Goal: Transaction & Acquisition: Download file/media

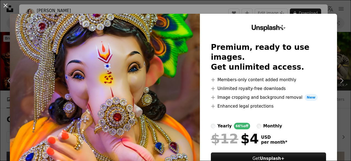
scroll to position [329, 0]
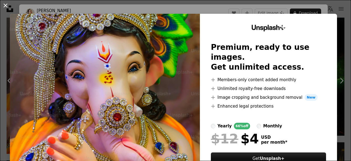
click at [6, 6] on button "An X shape" at bounding box center [5, 5] width 7 height 7
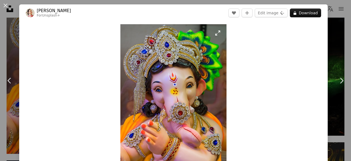
click at [159, 87] on img "Zoom in on this image" at bounding box center [173, 103] width 106 height 159
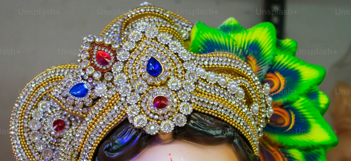
scroll to position [177, 0]
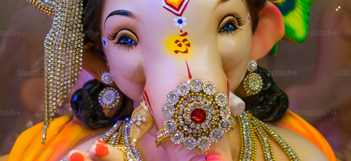
click at [186, 79] on img "Zoom out on this image" at bounding box center [176, 86] width 352 height 528
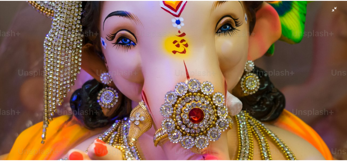
scroll to position [23, 0]
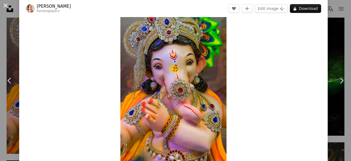
click at [5, 4] on button "An X shape" at bounding box center [5, 5] width 7 height 7
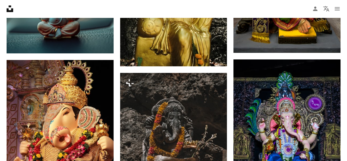
scroll to position [933, 0]
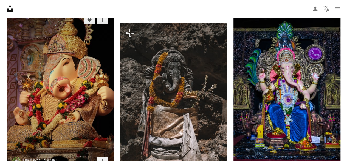
click at [50, 80] on img at bounding box center [60, 90] width 107 height 160
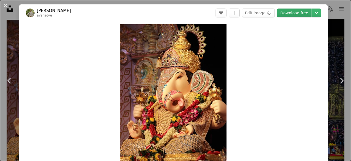
drag, startPoint x: 177, startPoint y: 78, endPoint x: 286, endPoint y: 14, distance: 127.0
click at [286, 14] on link "Download free" at bounding box center [294, 13] width 35 height 9
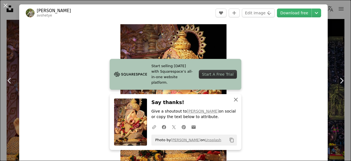
click at [234, 100] on icon "button" at bounding box center [236, 99] width 4 height 4
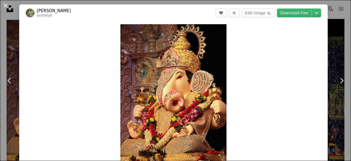
click at [5, 6] on button "An X shape" at bounding box center [5, 5] width 7 height 7
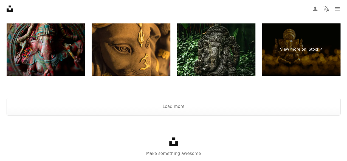
scroll to position [2246, 0]
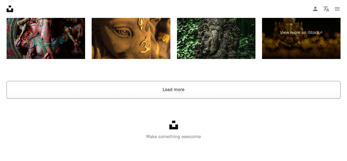
click at [171, 88] on button "Load more" at bounding box center [174, 90] width 334 height 18
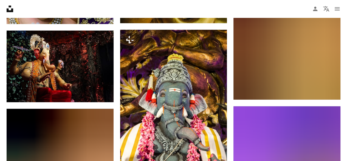
scroll to position [2301, 0]
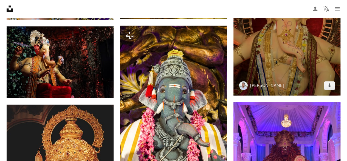
click at [269, 49] on img at bounding box center [287, 15] width 107 height 160
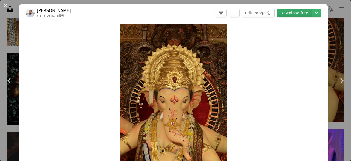
click at [286, 15] on link "Download free" at bounding box center [294, 13] width 35 height 9
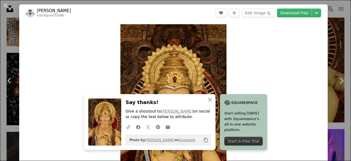
drag, startPoint x: 7, startPoint y: 5, endPoint x: 2, endPoint y: 6, distance: 5.1
click at [7, 5] on button "An X shape" at bounding box center [5, 5] width 7 height 7
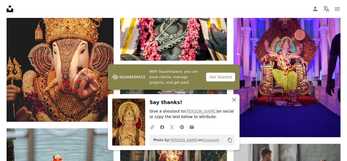
scroll to position [2521, 0]
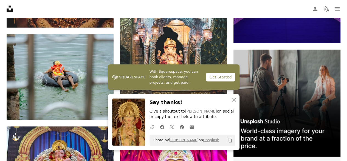
drag, startPoint x: 235, startPoint y: 100, endPoint x: 161, endPoint y: 91, distance: 74.3
click at [234, 100] on icon "An X shape" at bounding box center [234, 99] width 7 height 7
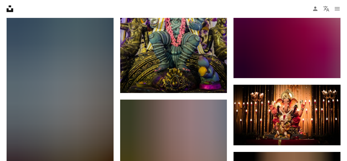
scroll to position [3015, 0]
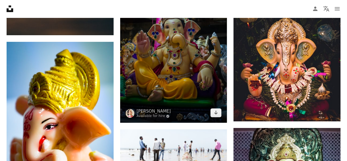
click at [166, 55] on img at bounding box center [173, 42] width 107 height 161
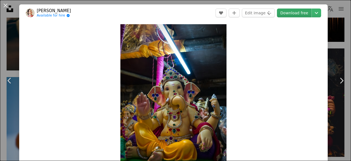
click at [298, 13] on link "Download free" at bounding box center [294, 13] width 35 height 9
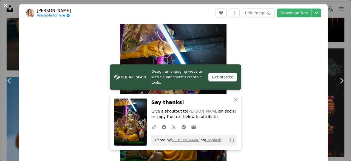
click at [6, 6] on button "An X shape" at bounding box center [5, 5] width 7 height 7
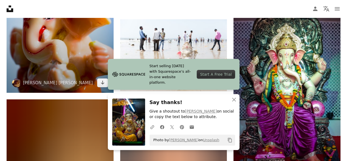
scroll to position [3124, 0]
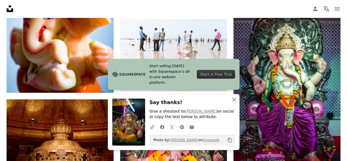
click at [234, 99] on icon "button" at bounding box center [234, 99] width 4 height 4
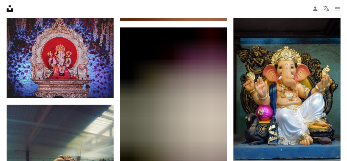
scroll to position [3728, 0]
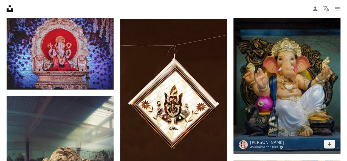
click at [286, 80] on img at bounding box center [287, 73] width 107 height 160
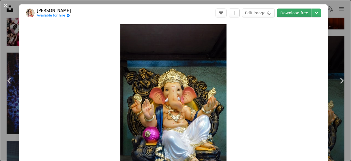
click at [286, 16] on link "Download free" at bounding box center [294, 13] width 35 height 9
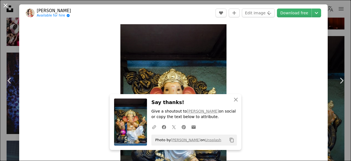
click at [6, 5] on button "An X shape" at bounding box center [5, 5] width 7 height 7
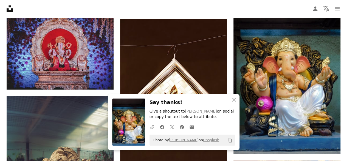
scroll to position [3838, 0]
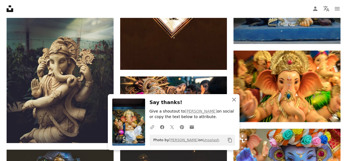
click at [234, 100] on icon "button" at bounding box center [234, 99] width 4 height 4
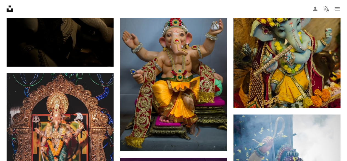
scroll to position [4304, 0]
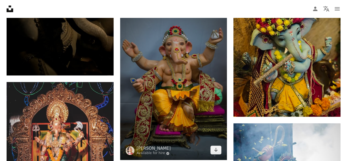
click at [184, 89] on img at bounding box center [173, 79] width 107 height 161
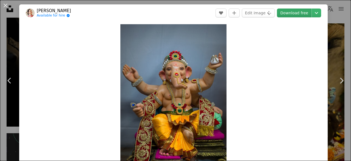
click at [285, 15] on link "Download free" at bounding box center [294, 13] width 35 height 9
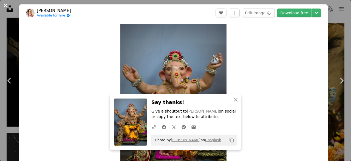
click at [6, 6] on button "An X shape" at bounding box center [5, 5] width 7 height 7
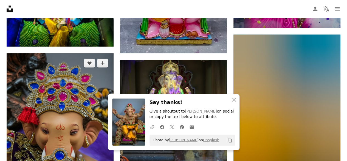
scroll to position [4606, 0]
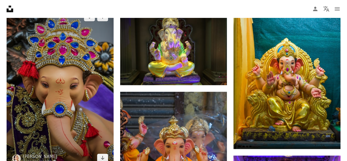
click at [50, 80] on img at bounding box center [60, 87] width 107 height 160
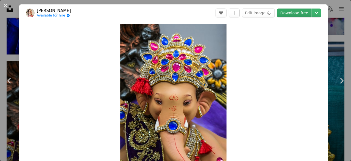
click at [289, 14] on link "Download free" at bounding box center [294, 13] width 35 height 9
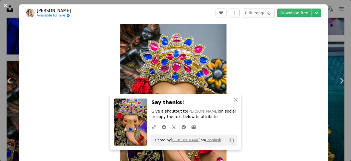
click at [6, 5] on button "An X shape" at bounding box center [5, 5] width 7 height 7
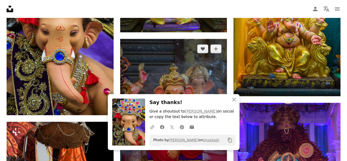
scroll to position [4716, 0]
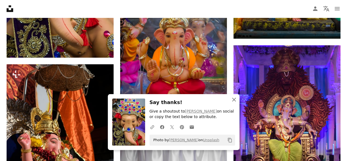
click at [236, 100] on icon "An X shape" at bounding box center [234, 99] width 7 height 7
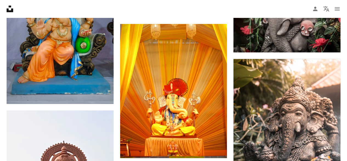
scroll to position [6554, 0]
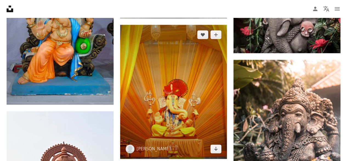
click at [165, 74] on img at bounding box center [173, 92] width 107 height 134
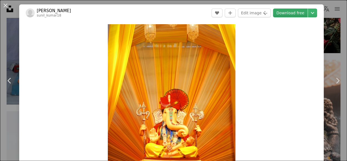
click at [291, 14] on link "Download free" at bounding box center [290, 13] width 35 height 9
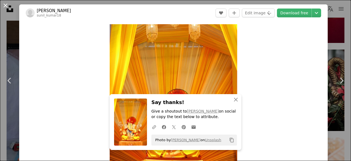
click at [6, 6] on button "An X shape" at bounding box center [5, 5] width 7 height 7
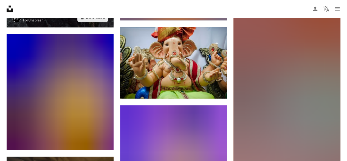
scroll to position [7679, 0]
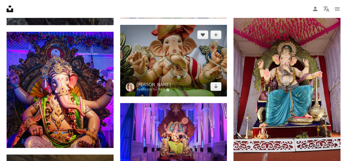
click at [180, 61] on img at bounding box center [173, 60] width 107 height 71
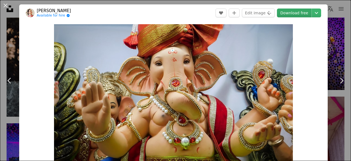
click at [290, 15] on link "Download free" at bounding box center [294, 13] width 35 height 9
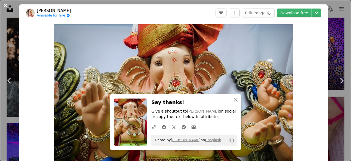
click at [5, 5] on button "An X shape" at bounding box center [5, 5] width 7 height 7
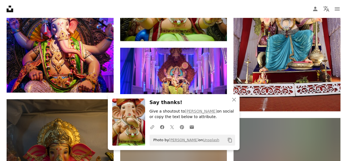
scroll to position [7816, 0]
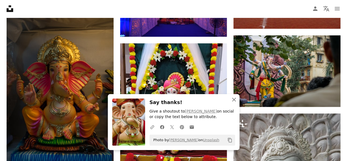
click at [235, 99] on icon "An X shape" at bounding box center [234, 99] width 7 height 7
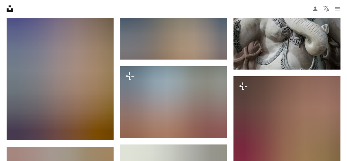
scroll to position [7954, 0]
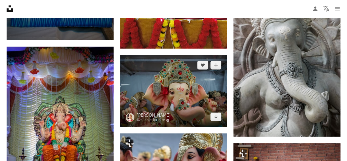
click at [159, 85] on img at bounding box center [173, 90] width 107 height 71
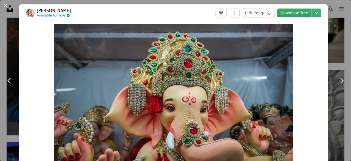
click at [293, 12] on link "Download free" at bounding box center [294, 13] width 35 height 9
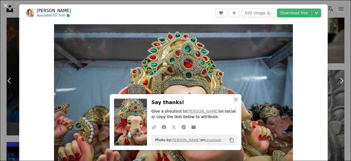
click at [5, 9] on button "An X shape" at bounding box center [5, 5] width 7 height 7
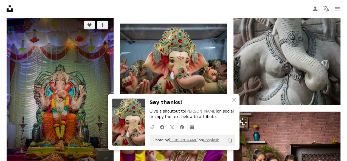
scroll to position [8063, 0]
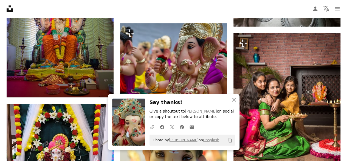
click at [234, 98] on icon "An X shape" at bounding box center [234, 99] width 7 height 7
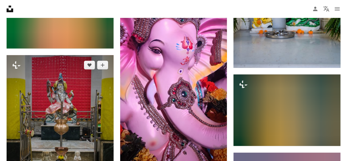
scroll to position [8694, 0]
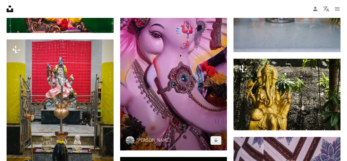
click at [169, 52] on img at bounding box center [173, 55] width 107 height 190
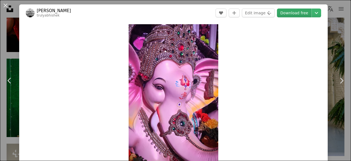
click at [290, 17] on link "Download free" at bounding box center [294, 13] width 35 height 9
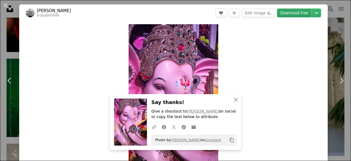
click at [291, 13] on link "Download free" at bounding box center [294, 13] width 35 height 9
drag, startPoint x: 6, startPoint y: 6, endPoint x: 20, endPoint y: 29, distance: 27.4
click at [6, 6] on button "An X shape" at bounding box center [5, 5] width 7 height 7
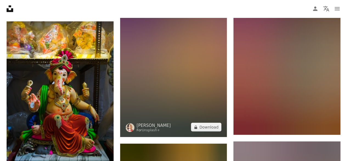
scroll to position [8996, 0]
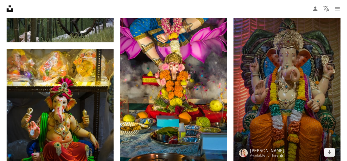
click at [280, 89] on img at bounding box center [287, 82] width 107 height 160
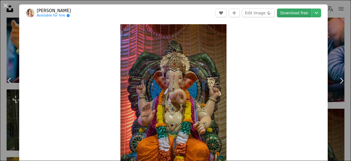
click at [288, 15] on link "Download free" at bounding box center [294, 13] width 35 height 9
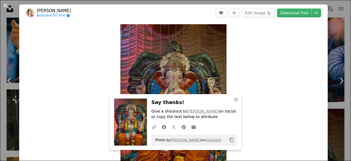
click at [3, 5] on button "An X shape" at bounding box center [5, 5] width 7 height 7
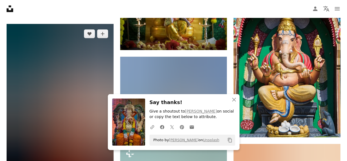
scroll to position [9209, 0]
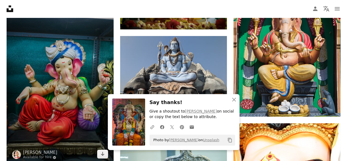
click at [74, 54] on img at bounding box center [60, 83] width 107 height 160
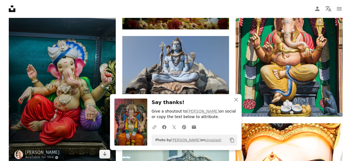
scroll to position [9243, 0]
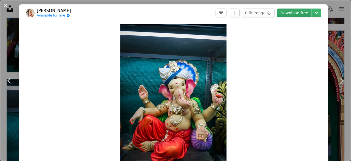
click at [291, 12] on link "Download free" at bounding box center [294, 13] width 35 height 9
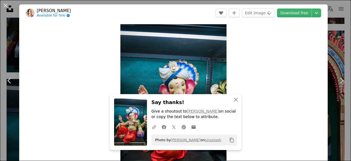
drag, startPoint x: 6, startPoint y: 7, endPoint x: 28, endPoint y: 48, distance: 46.8
click at [6, 7] on button "An X shape" at bounding box center [5, 5] width 7 height 7
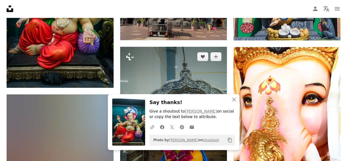
scroll to position [9297, 0]
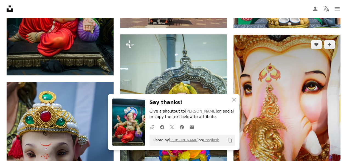
click at [321, 81] on img at bounding box center [287, 115] width 107 height 160
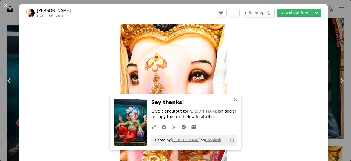
click at [234, 99] on icon "button" at bounding box center [236, 99] width 4 height 4
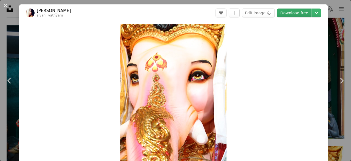
click at [291, 15] on link "Download free" at bounding box center [294, 13] width 35 height 9
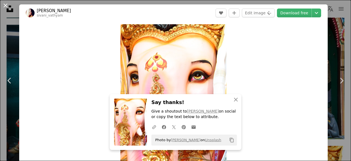
click at [6, 6] on button "An X shape" at bounding box center [5, 5] width 7 height 7
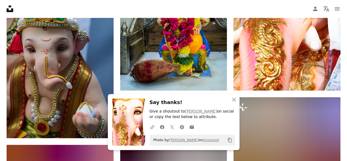
scroll to position [9407, 0]
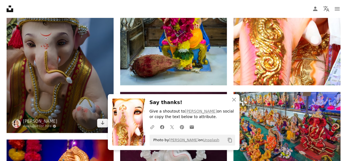
click at [57, 57] on img at bounding box center [60, 52] width 107 height 160
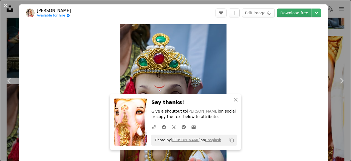
click at [293, 15] on link "Download free" at bounding box center [294, 13] width 35 height 9
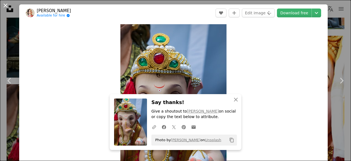
click at [5, 5] on button "An X shape" at bounding box center [5, 5] width 7 height 7
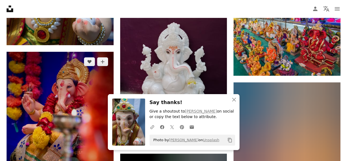
scroll to position [9517, 0]
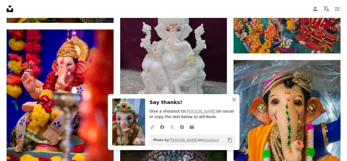
click at [234, 99] on icon "button" at bounding box center [234, 99] width 4 height 4
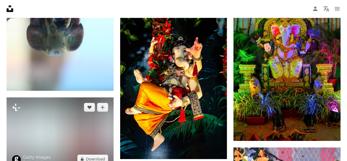
scroll to position [10395, 0]
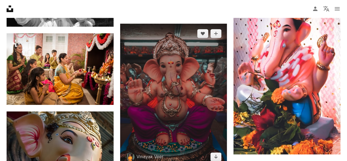
click at [176, 61] on img at bounding box center [173, 95] width 107 height 143
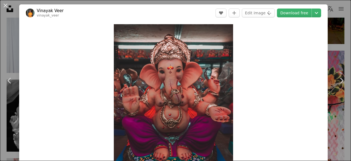
click at [290, 17] on link "Download free" at bounding box center [294, 13] width 35 height 9
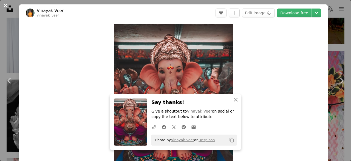
click at [5, 6] on button "An X shape" at bounding box center [5, 5] width 7 height 7
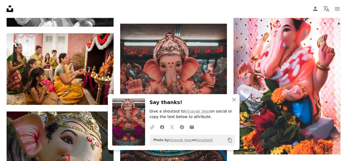
click at [154, 7] on nav "Unsplash logo Unsplash Home A photo Pen Tool A compass A stack of folders Downl…" at bounding box center [173, 9] width 347 height 18
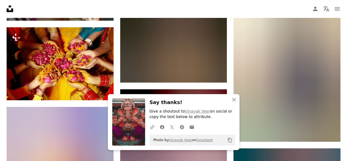
scroll to position [10587, 0]
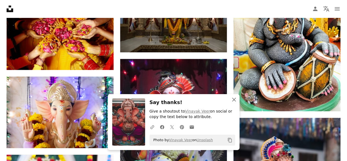
click at [234, 99] on icon "button" at bounding box center [234, 99] width 4 height 4
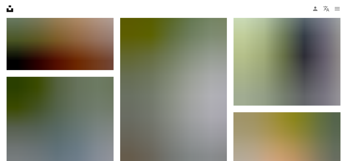
scroll to position [15554, 0]
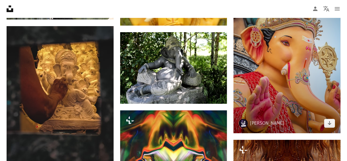
click at [297, 67] on img at bounding box center [287, 52] width 107 height 160
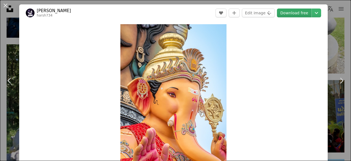
click at [291, 15] on link "Download free" at bounding box center [294, 13] width 35 height 9
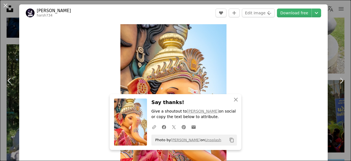
drag, startPoint x: 7, startPoint y: 7, endPoint x: 10, endPoint y: 31, distance: 24.0
click at [7, 7] on button "An X shape" at bounding box center [5, 5] width 7 height 7
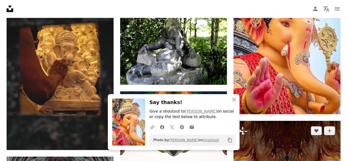
scroll to position [15581, 0]
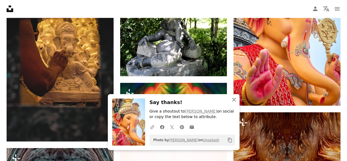
click at [235, 99] on icon "An X shape" at bounding box center [234, 99] width 7 height 7
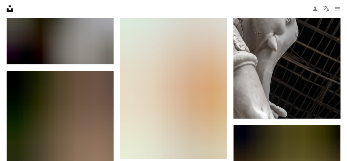
scroll to position [20493, 0]
